Goal: Task Accomplishment & Management: Manage account settings

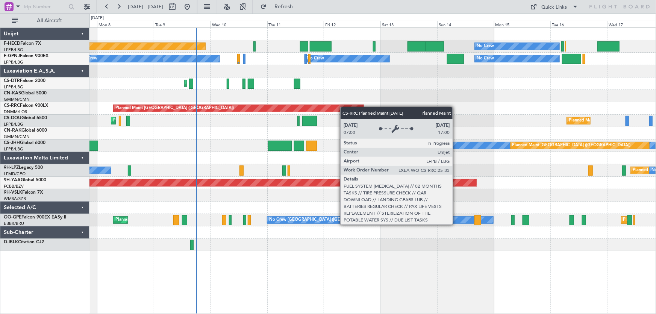
click at [200, 115] on div "No Crew Planned Maint [GEOGRAPHIC_DATA] ([GEOGRAPHIC_DATA]) No Crew No Crew No …" at bounding box center [372, 139] width 567 height 223
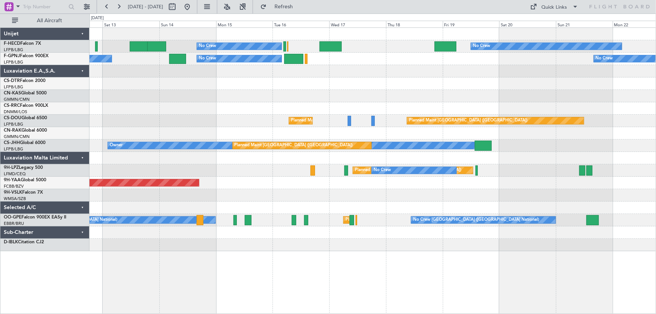
click at [221, 115] on div "Planned Maint [GEOGRAPHIC_DATA] ([GEOGRAPHIC_DATA]) Planned Maint [GEOGRAPHIC_D…" at bounding box center [372, 121] width 567 height 12
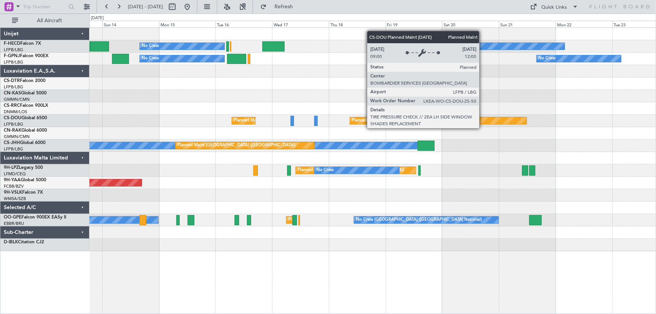
click at [350, 121] on div "Planned Maint [GEOGRAPHIC_DATA] ([GEOGRAPHIC_DATA])" at bounding box center [438, 120] width 177 height 7
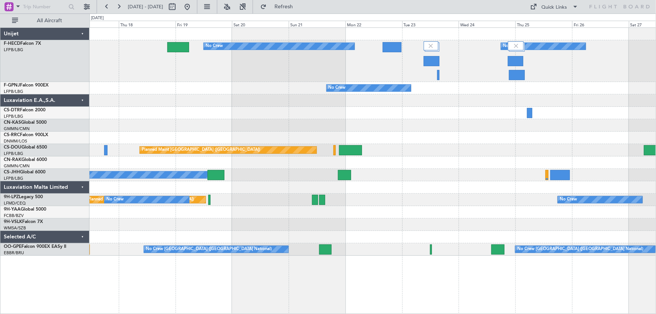
click at [308, 120] on div "No Crew No Crew No Crew No Crew No Crew Planned Maint Paris (Le Bourget) Planne…" at bounding box center [372, 142] width 567 height 228
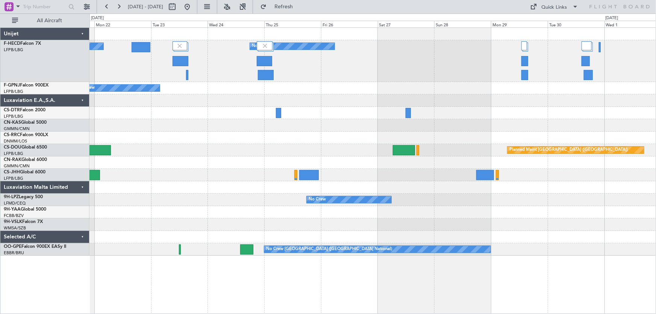
click at [320, 133] on div "No Crew No Crew No Crew No Crew Planned Maint Paris (Le Bourget) Planned Maint …" at bounding box center [372, 142] width 567 height 228
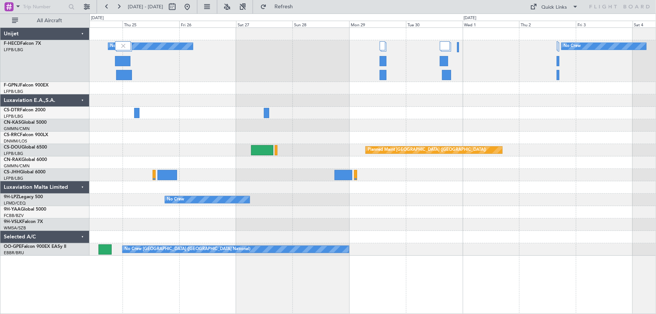
click at [237, 135] on div "No Crew No Crew No Crew Planned Maint Paris (Le Bourget) No Crew Planned Maint …" at bounding box center [372, 142] width 567 height 228
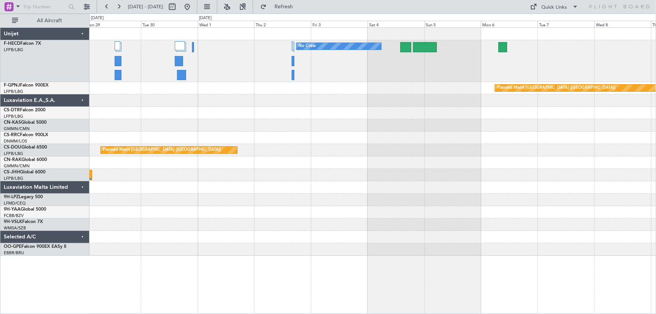
click at [288, 135] on div at bounding box center [372, 138] width 567 height 12
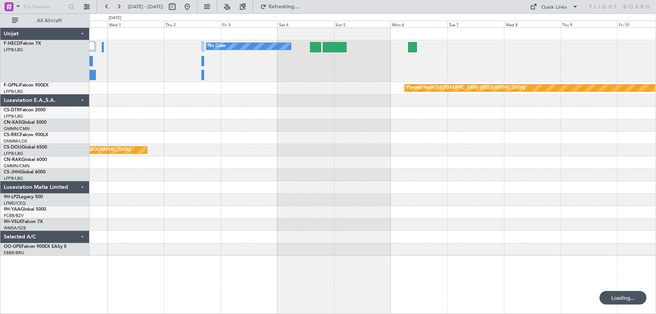
click at [342, 132] on div "No Crew Planned Maint Paris (Le Bourget) Planned Maint Paris (Le Bourget) No Cr…" at bounding box center [372, 142] width 567 height 228
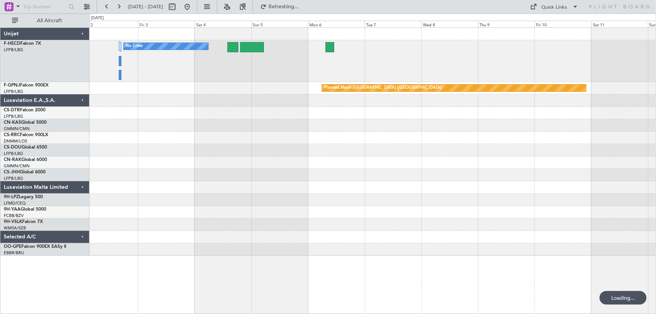
click at [306, 143] on div at bounding box center [372, 138] width 567 height 12
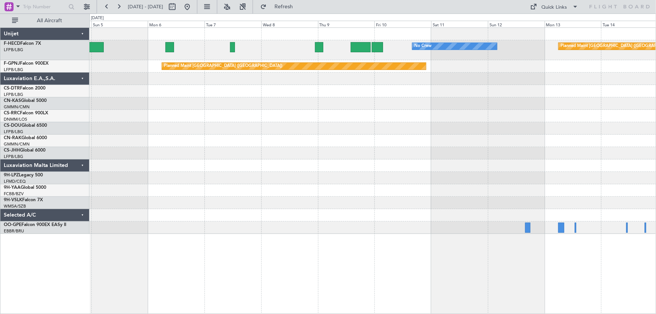
click at [404, 169] on div "Planned Maint Paris (Le Bourget) No Crew No Crew Planned Maint Paris (Le Bourge…" at bounding box center [372, 131] width 567 height 206
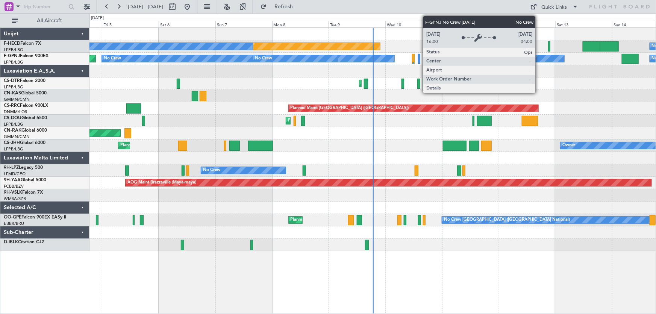
click at [330, 98] on div "No Crew Planned Maint [GEOGRAPHIC_DATA] ([GEOGRAPHIC_DATA]) No Crew No Crew No …" at bounding box center [372, 139] width 567 height 223
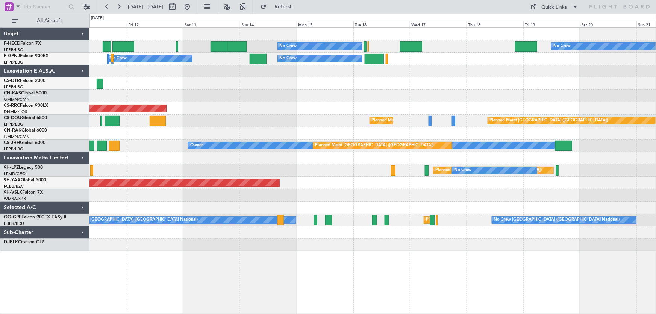
click at [263, 111] on div "No Crew No Crew Planned Maint [GEOGRAPHIC_DATA] ([GEOGRAPHIC_DATA]) No Crew No …" at bounding box center [372, 139] width 567 height 223
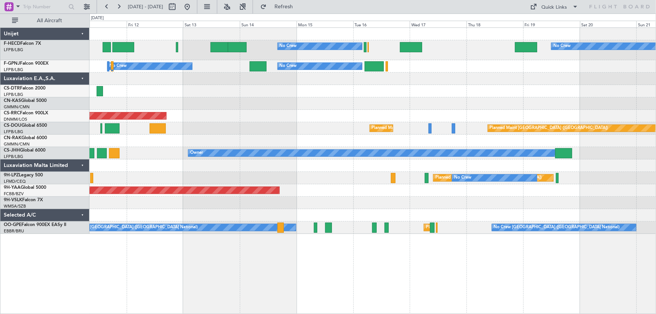
click at [416, 121] on div "Planned Maint [GEOGRAPHIC_DATA] ([GEOGRAPHIC_DATA])" at bounding box center [372, 116] width 567 height 12
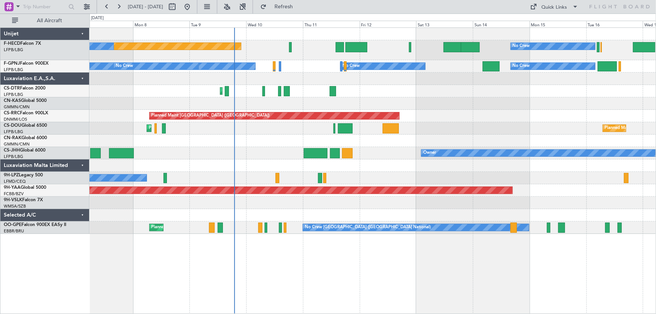
click at [367, 108] on div "No Crew Planned Maint [GEOGRAPHIC_DATA] ([GEOGRAPHIC_DATA]) No Crew No Crew No …" at bounding box center [372, 131] width 567 height 206
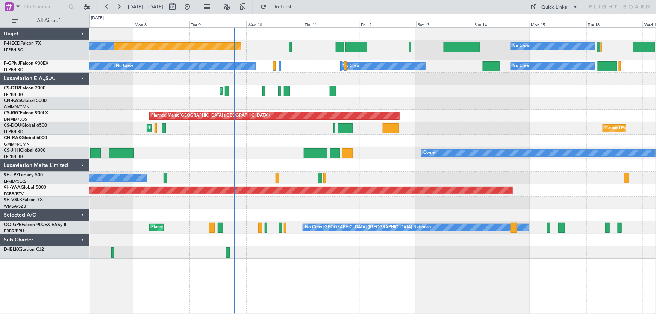
click at [435, 95] on div "Planned Maint Mugla ([GEOGRAPHIC_DATA])" at bounding box center [372, 91] width 567 height 12
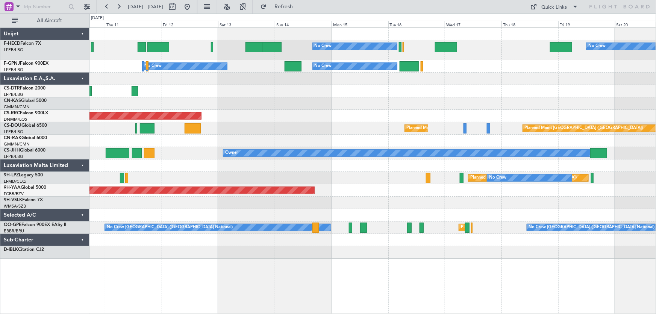
click at [246, 130] on div "No Crew No Crew Planned Maint [GEOGRAPHIC_DATA] ([GEOGRAPHIC_DATA]) No Crew No …" at bounding box center [372, 143] width 567 height 231
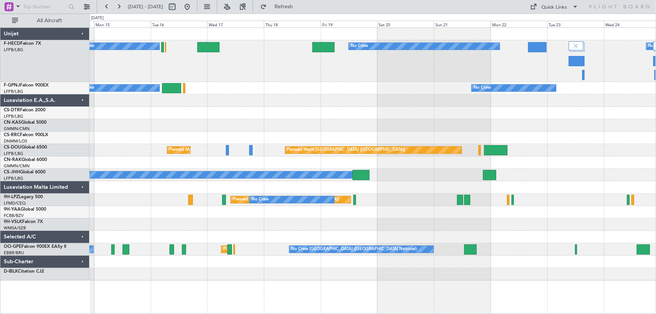
click at [285, 105] on div "No Crew No Crew No Crew No Crew No Crew No Crew Planned Maint [GEOGRAPHIC_DATA]…" at bounding box center [372, 154] width 567 height 253
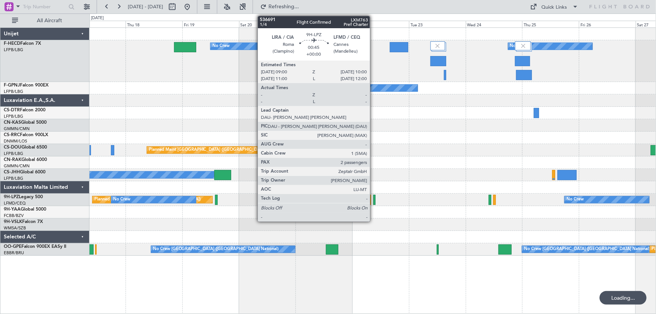
click at [373, 199] on div at bounding box center [374, 200] width 3 height 10
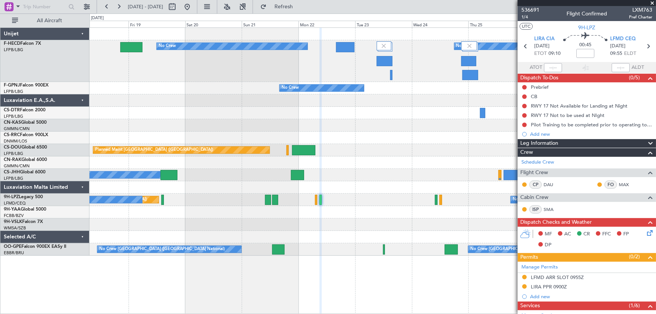
click at [276, 153] on div "No Crew No Crew No Crew No Crew No Crew Planned Maint [GEOGRAPHIC_DATA] ([GEOGR…" at bounding box center [372, 142] width 567 height 228
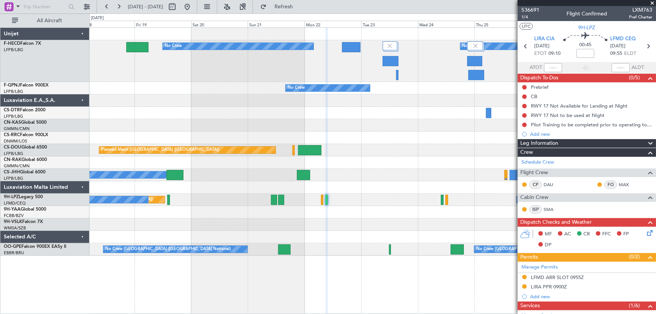
click at [332, 120] on div "No Crew No Crew No Crew No Crew No Crew Planned Maint [GEOGRAPHIC_DATA] ([GEOGR…" at bounding box center [372, 142] width 567 height 228
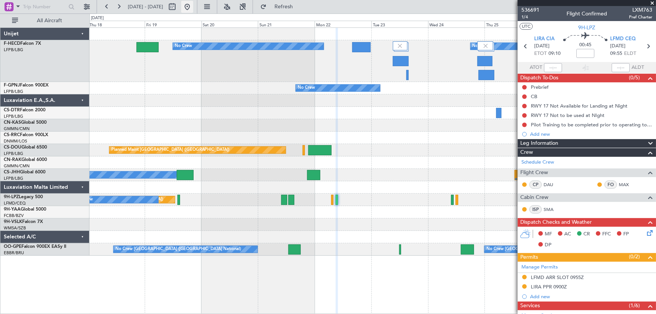
click at [193, 9] on button at bounding box center [187, 7] width 12 height 12
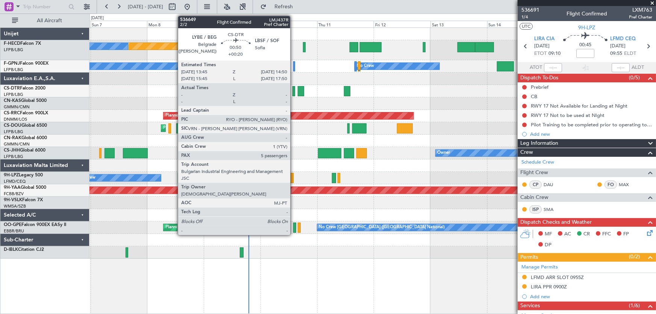
click at [294, 91] on div at bounding box center [294, 91] width 3 height 10
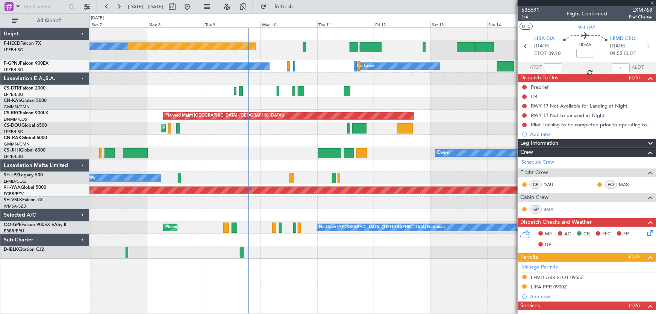
type input "+00:20"
type input "5"
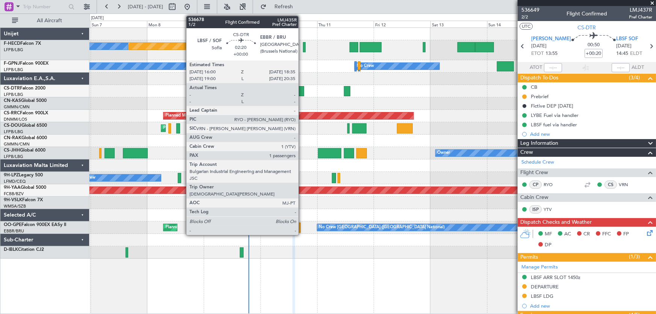
click at [302, 92] on div at bounding box center [301, 91] width 6 height 10
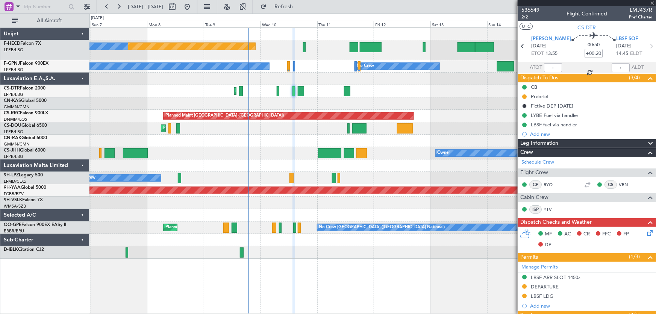
type input "1"
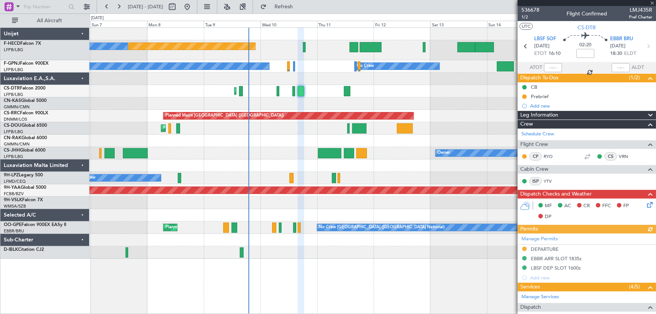
click at [540, 11] on div "536678 1/2 Flight Confirmed LMJ435R Pref Charter" at bounding box center [587, 13] width 138 height 15
click at [538, 11] on span "536678" at bounding box center [530, 10] width 18 height 8
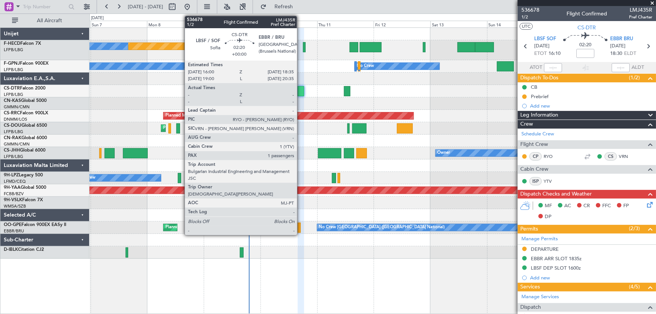
click at [300, 94] on div at bounding box center [301, 91] width 6 height 10
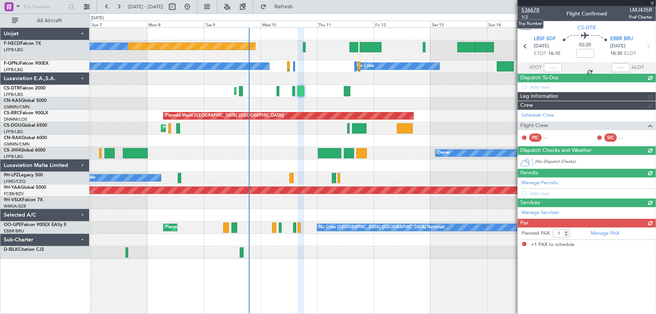
click at [531, 6] on span "536678" at bounding box center [530, 10] width 18 height 8
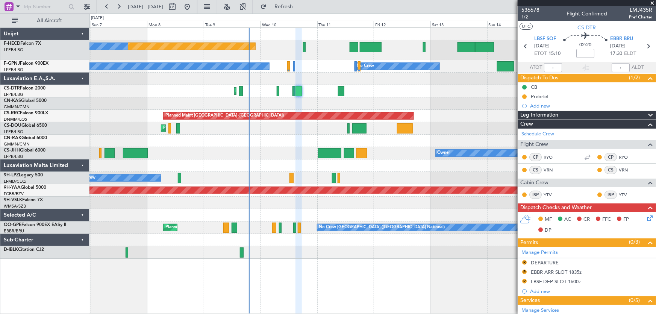
click at [279, 91] on div "Planned Maint Mugla ([GEOGRAPHIC_DATA])" at bounding box center [372, 91] width 567 height 12
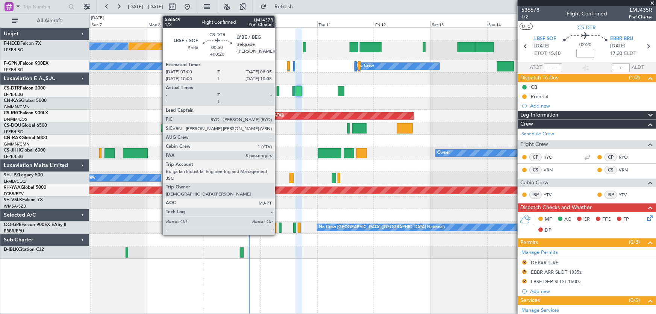
click at [278, 94] on div at bounding box center [278, 91] width 3 height 10
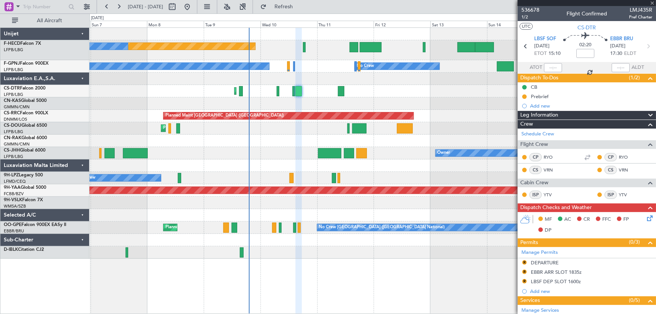
type input "+00:20"
type input "5"
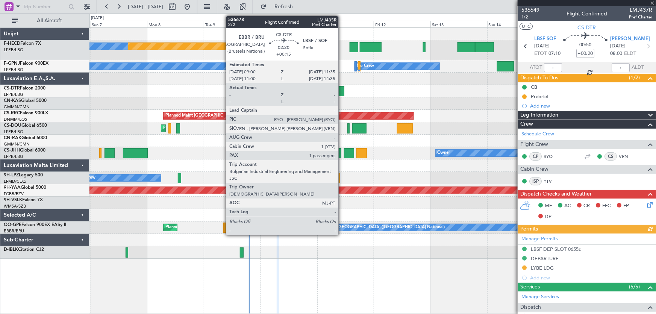
click at [342, 94] on div at bounding box center [341, 91] width 6 height 10
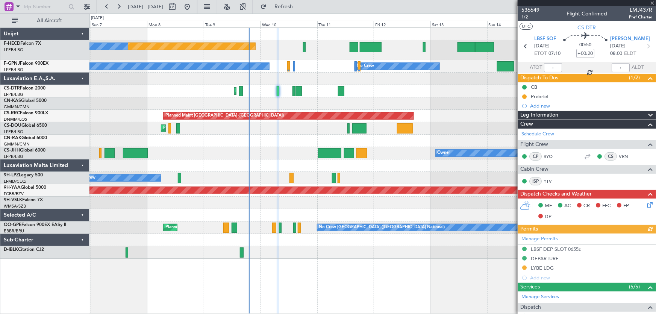
type input "+00:15"
type input "1"
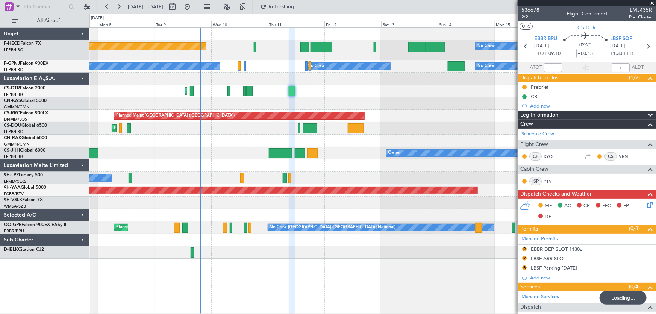
click at [357, 90] on div "Planned Maint [GEOGRAPHIC_DATA] ([GEOGRAPHIC_DATA]) No Crew No Crew No Crew No …" at bounding box center [372, 143] width 567 height 231
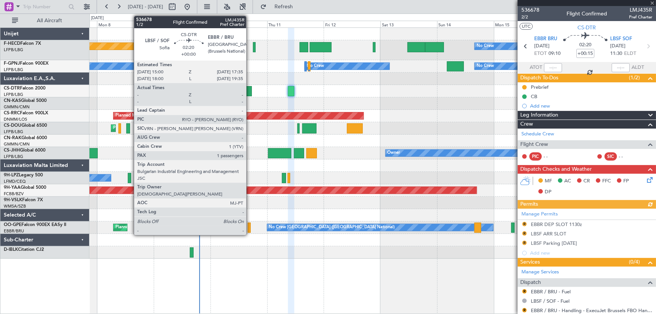
click at [250, 93] on div at bounding box center [249, 91] width 6 height 10
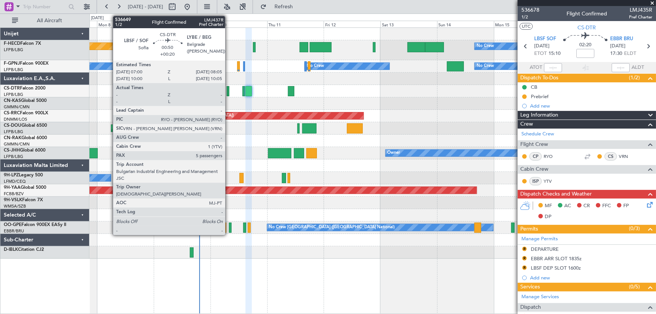
click at [229, 91] on div at bounding box center [228, 91] width 3 height 10
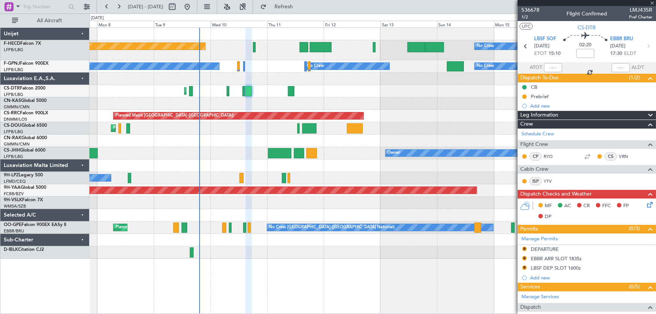
type input "+00:20"
type input "5"
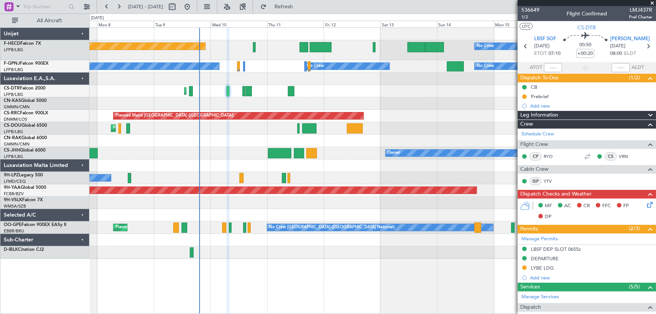
click at [540, 9] on div "536649 1/2 Flight Confirmed LMJ437R Pref Charter" at bounding box center [587, 13] width 138 height 15
click at [530, 11] on span "536649" at bounding box center [530, 10] width 18 height 8
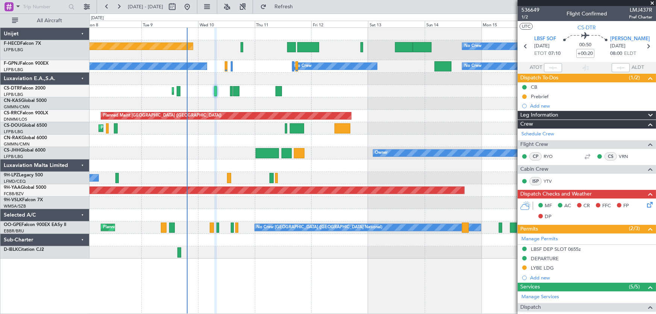
click at [161, 118] on div "No Crew Planned Maint [GEOGRAPHIC_DATA] ([GEOGRAPHIC_DATA]) No Crew No Crew No …" at bounding box center [372, 143] width 567 height 231
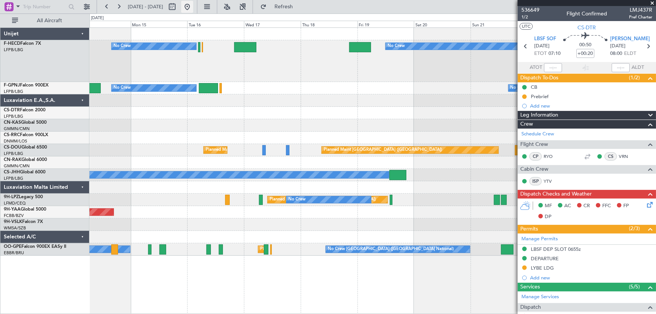
click at [193, 8] on button at bounding box center [187, 7] width 12 height 12
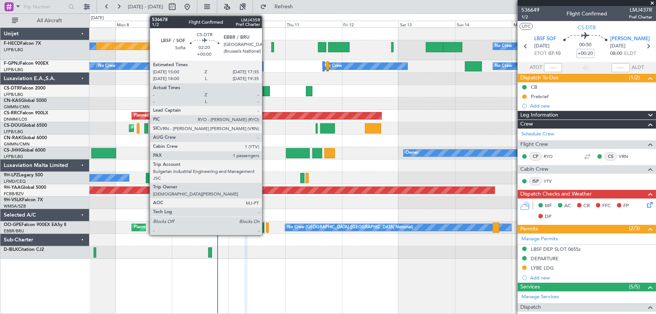
click at [265, 89] on div at bounding box center [267, 91] width 6 height 10
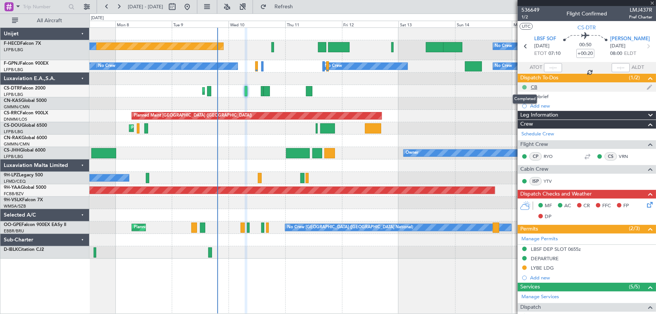
type input "1"
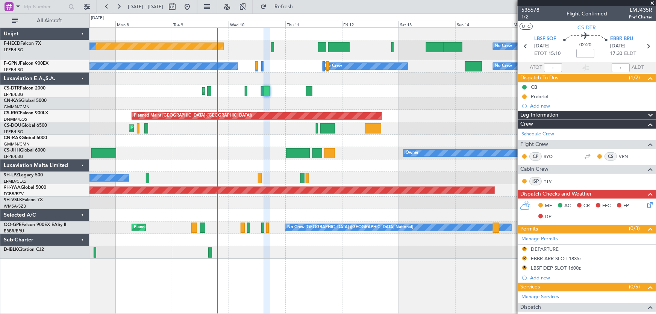
click at [313, 94] on div "Planned Maint Mugla ([GEOGRAPHIC_DATA])" at bounding box center [372, 91] width 567 height 12
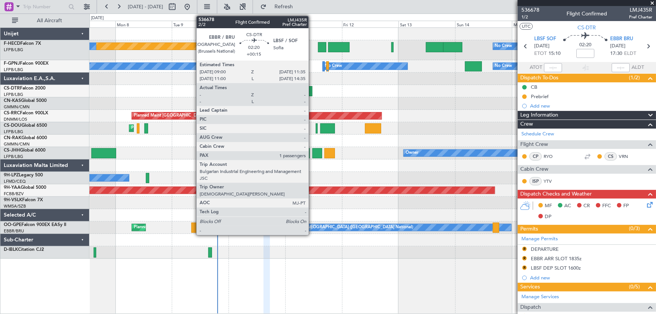
click at [312, 94] on div at bounding box center [309, 91] width 6 height 10
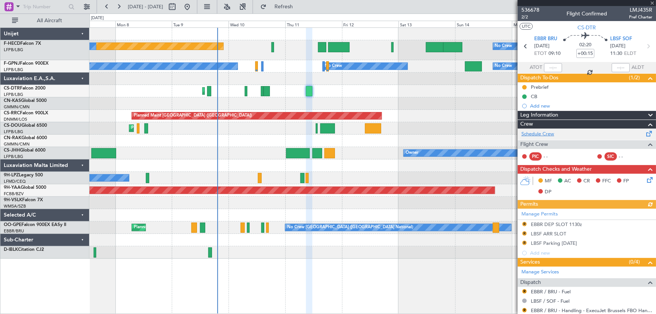
click at [538, 134] on link "Schedule Crew" at bounding box center [537, 134] width 33 height 8
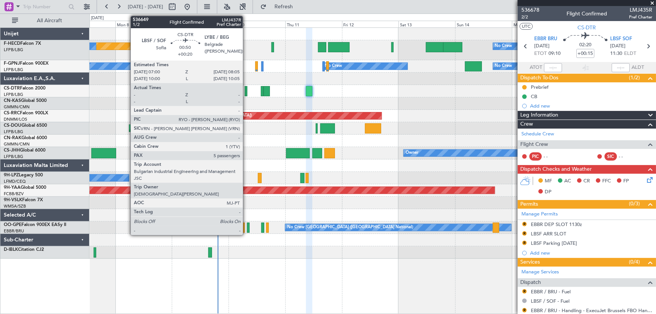
click at [246, 92] on div at bounding box center [246, 91] width 3 height 10
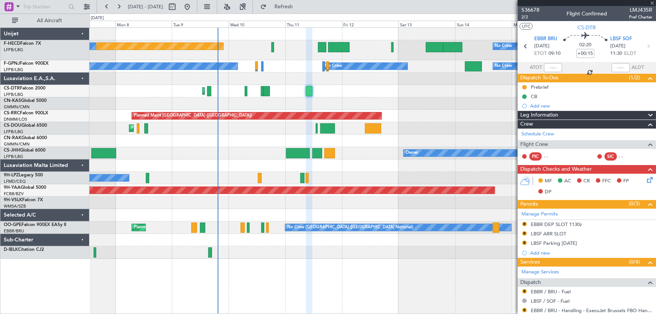
type input "+00:20"
type input "5"
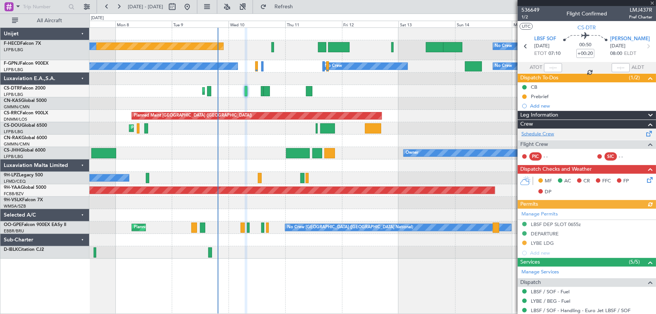
click at [549, 132] on link "Schedule Crew" at bounding box center [537, 134] width 33 height 8
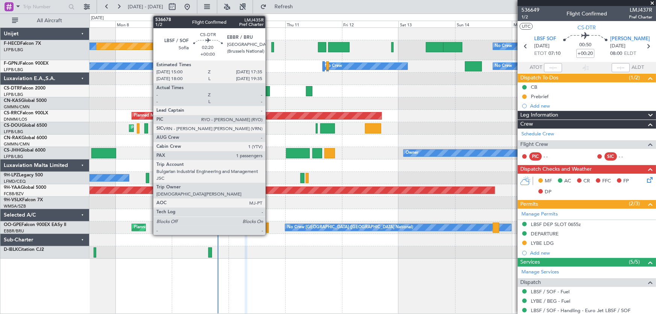
click at [269, 89] on div at bounding box center [267, 91] width 6 height 10
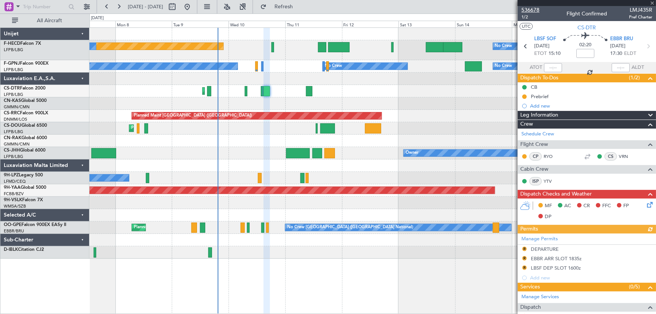
click at [530, 9] on span "536678" at bounding box center [530, 10] width 18 height 8
click at [534, 10] on span "536678" at bounding box center [530, 10] width 18 height 8
click at [256, 100] on div "Planned Maint [GEOGRAPHIC_DATA] ([GEOGRAPHIC_DATA]) No Crew No Crew No Crew No …" at bounding box center [372, 143] width 567 height 231
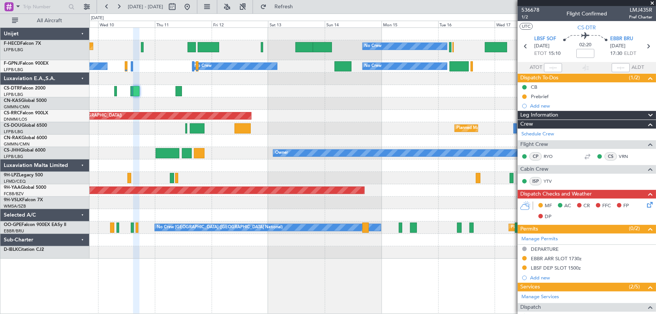
click at [290, 96] on div "Planned Maint Mugla ([GEOGRAPHIC_DATA])" at bounding box center [372, 91] width 567 height 12
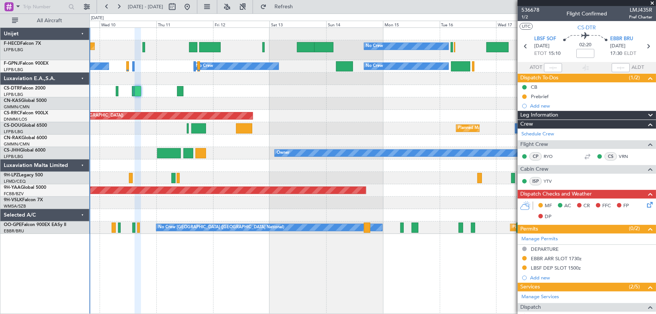
click at [239, 115] on div "Planned Maint [GEOGRAPHIC_DATA] ([GEOGRAPHIC_DATA])" at bounding box center [372, 116] width 567 height 12
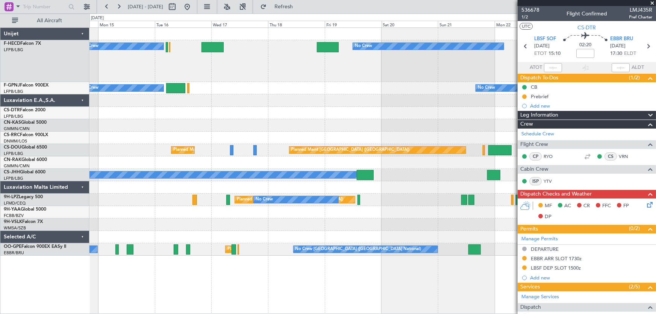
click at [253, 102] on div at bounding box center [372, 100] width 567 height 12
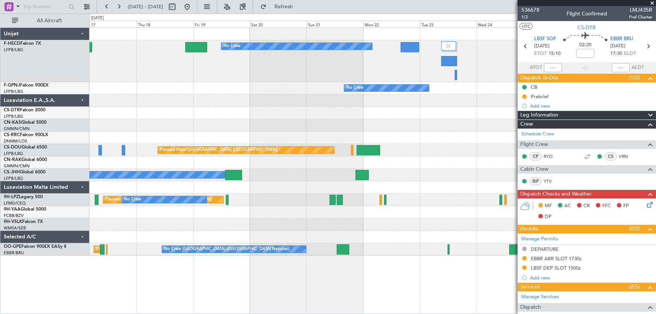
click at [287, 116] on div at bounding box center [372, 113] width 567 height 12
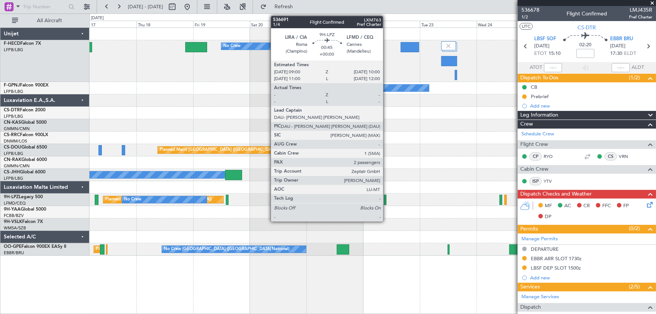
click at [387, 201] on div at bounding box center [385, 200] width 3 height 10
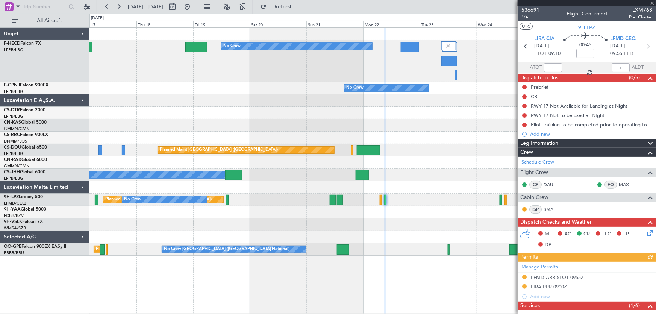
click at [531, 9] on span "536691" at bounding box center [530, 10] width 18 height 8
click at [193, 8] on button at bounding box center [187, 7] width 12 height 12
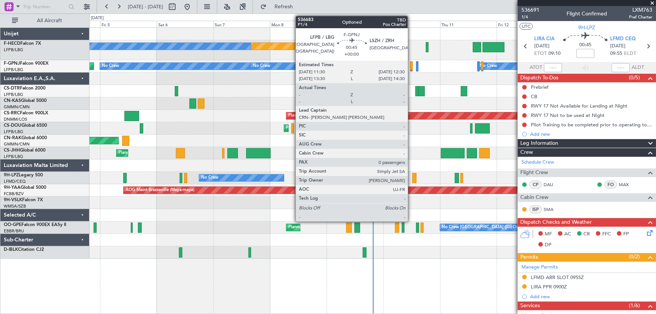
click at [411, 69] on div at bounding box center [411, 66] width 3 height 10
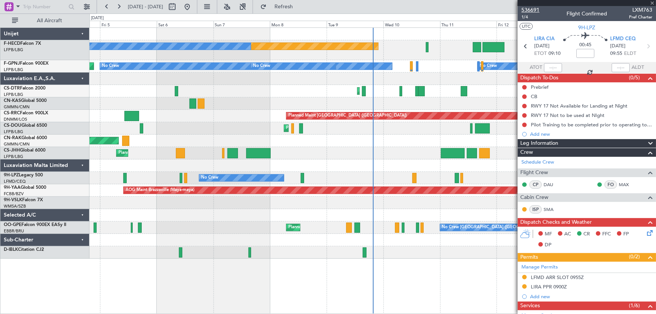
type input "0"
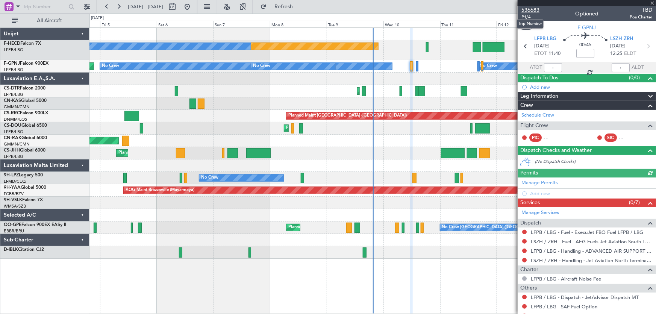
click at [529, 10] on span "536683" at bounding box center [530, 10] width 18 height 8
